Goal: Task Accomplishment & Management: Use online tool/utility

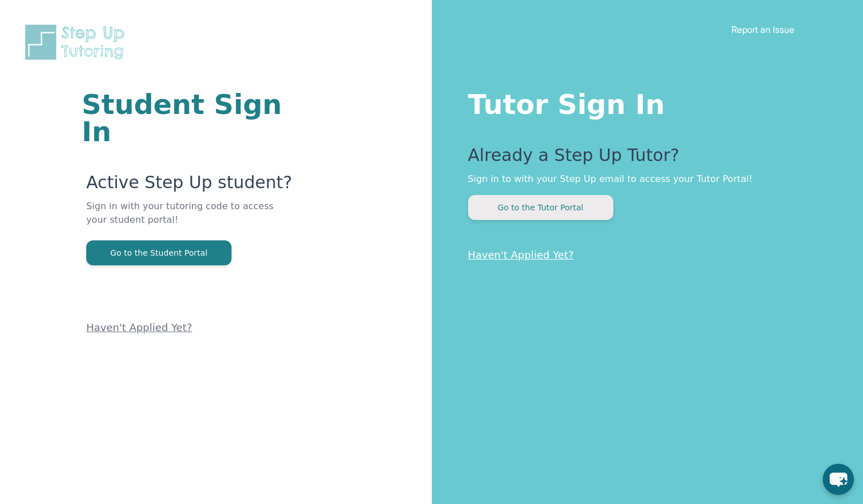
click at [554, 208] on button "Go to the Tutor Portal" at bounding box center [540, 207] width 145 height 25
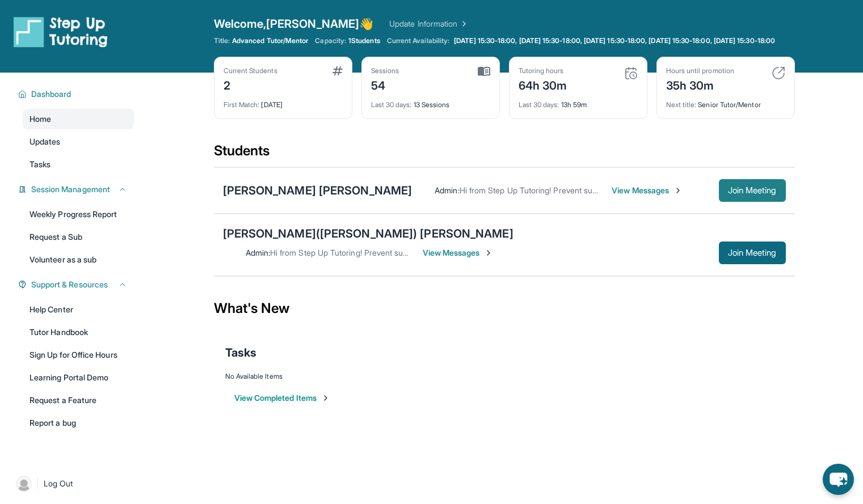
click at [743, 194] on span "Join Meeting" at bounding box center [752, 190] width 49 height 7
